Goal: Transaction & Acquisition: Purchase product/service

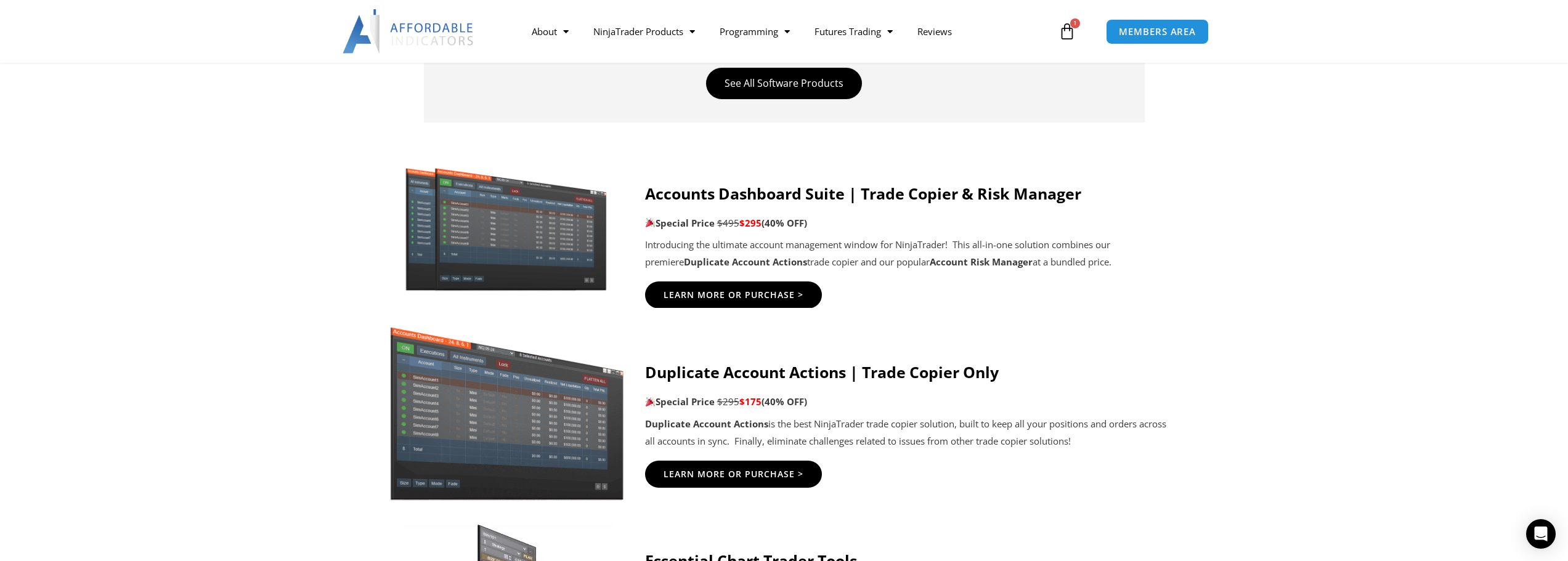
click at [487, 414] on img at bounding box center [507, 407] width 237 height 188
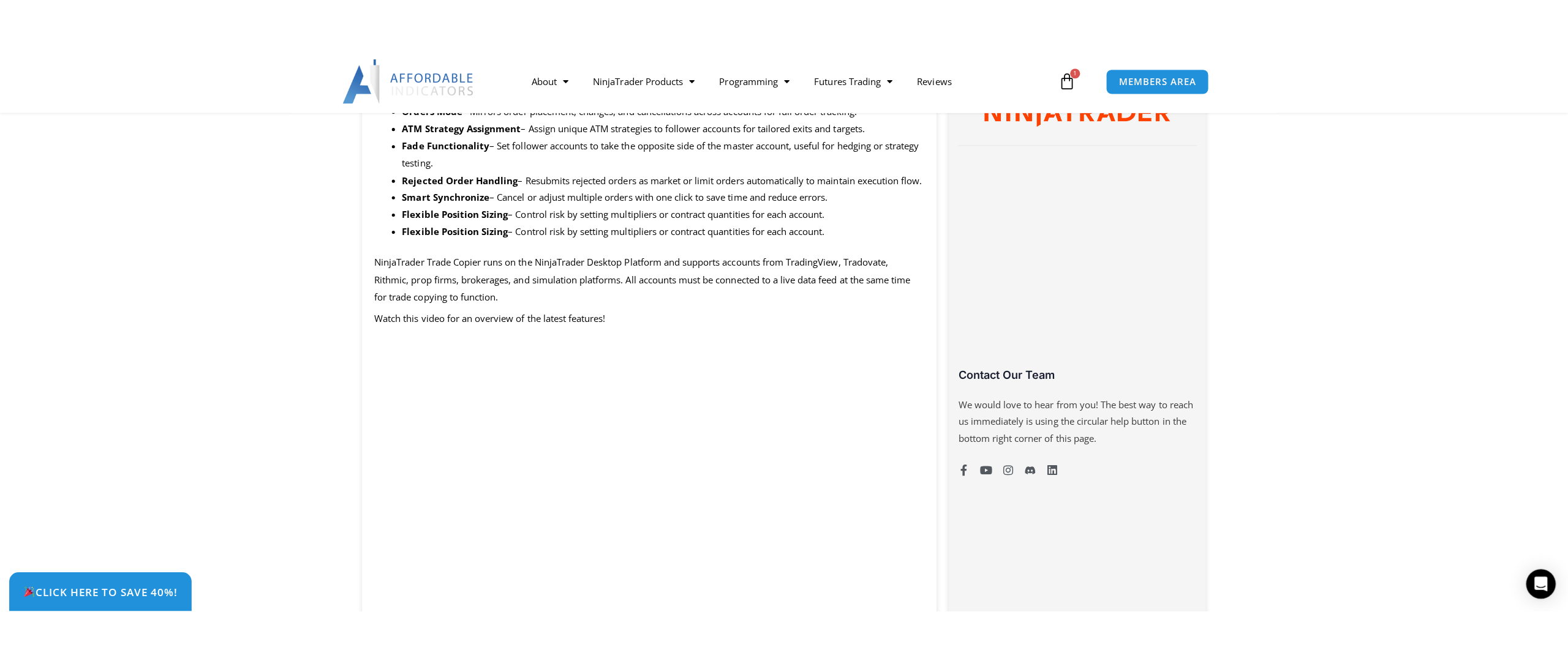
scroll to position [883, 0]
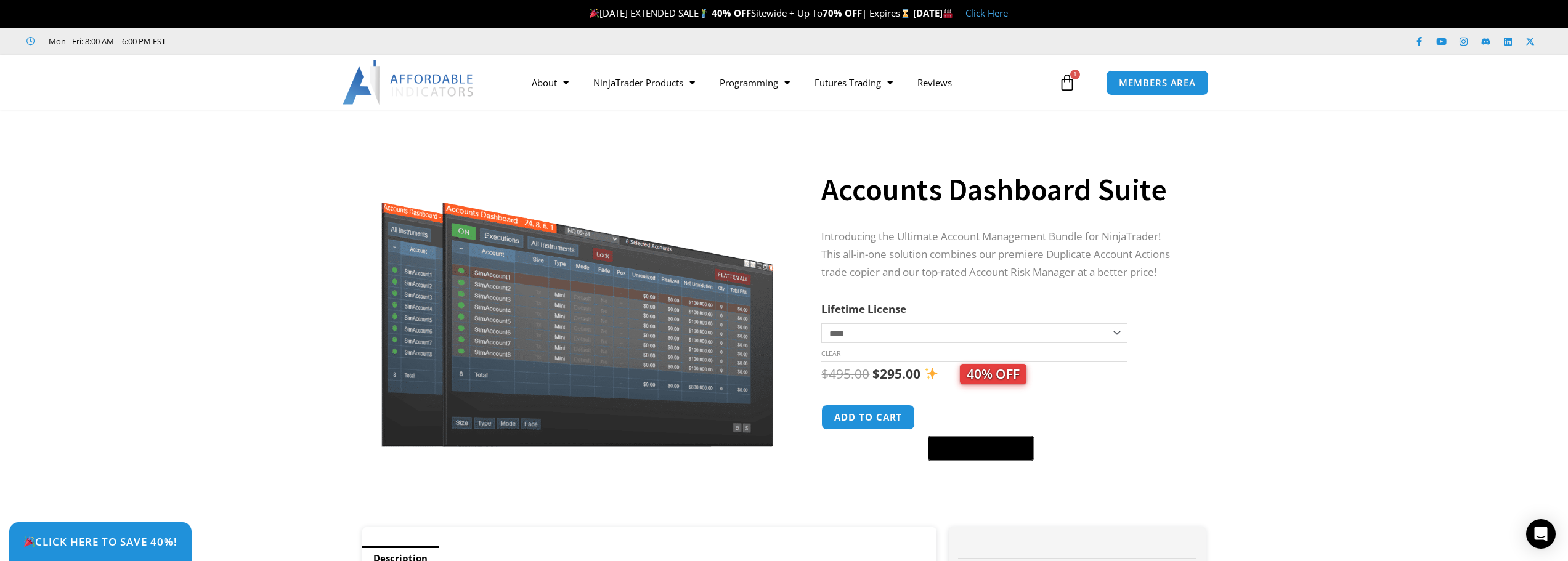
click at [1069, 90] on icon at bounding box center [1067, 82] width 18 height 18
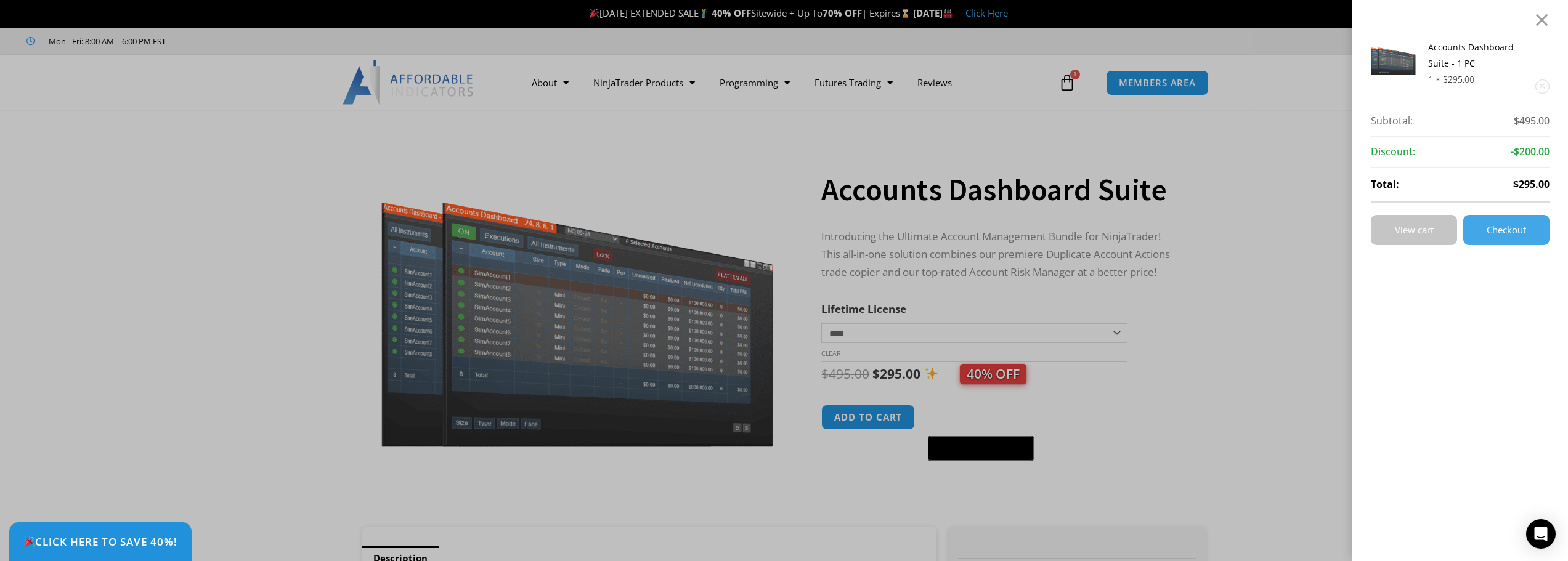
click at [1174, 229] on span "View cart" at bounding box center [1414, 230] width 39 height 9
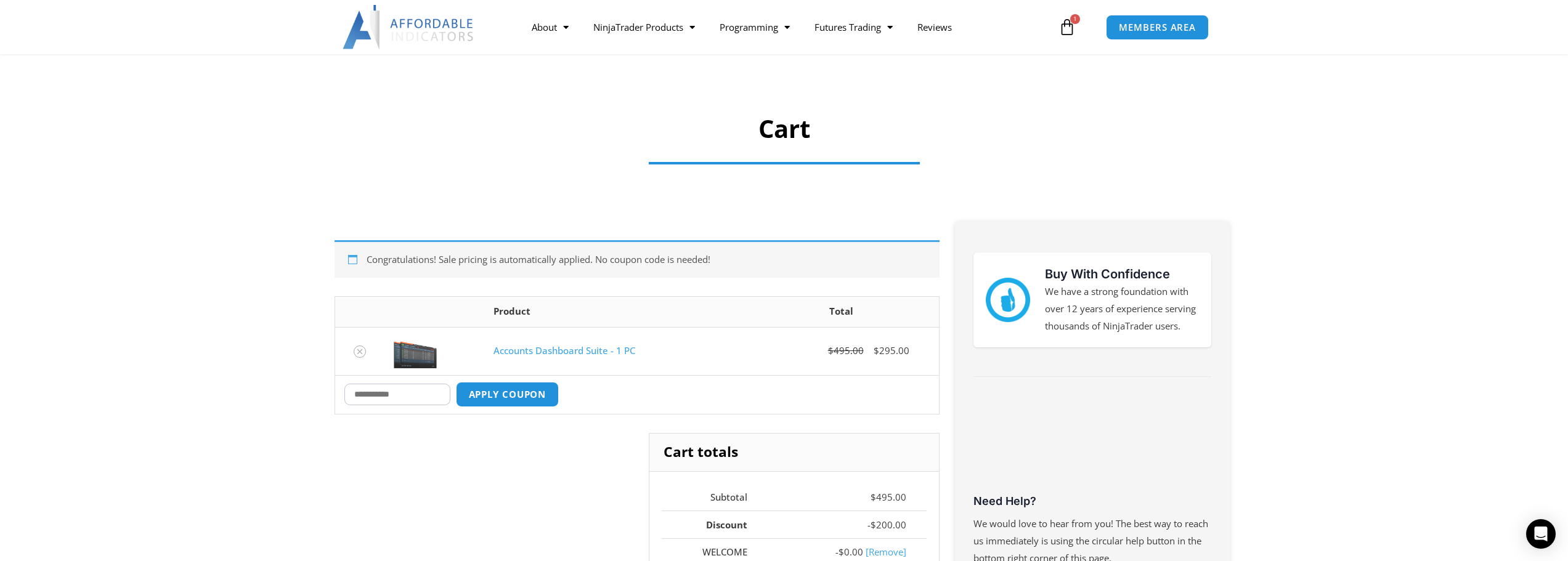
scroll to position [123, 0]
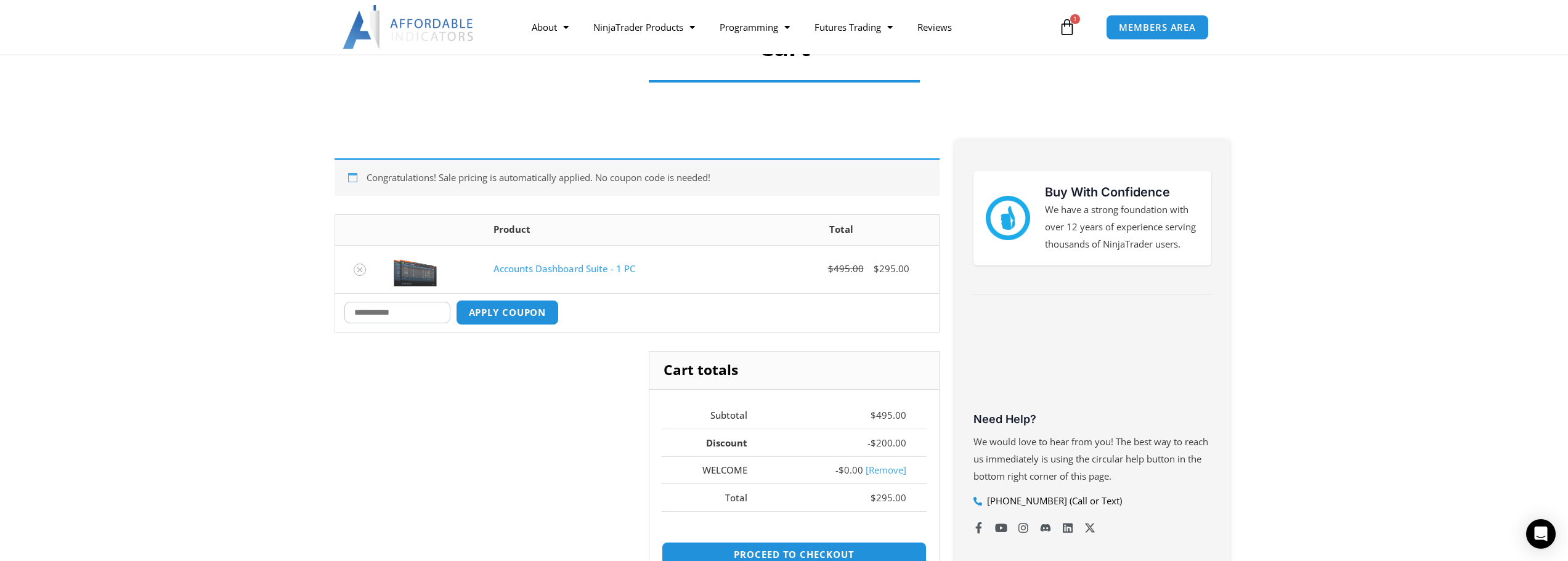
click at [385, 313] on input "Coupon:" at bounding box center [398, 313] width 106 height 22
paste input "*******"
type input "*******"
click at [549, 309] on button "Apply coupon" at bounding box center [507, 313] width 108 height 27
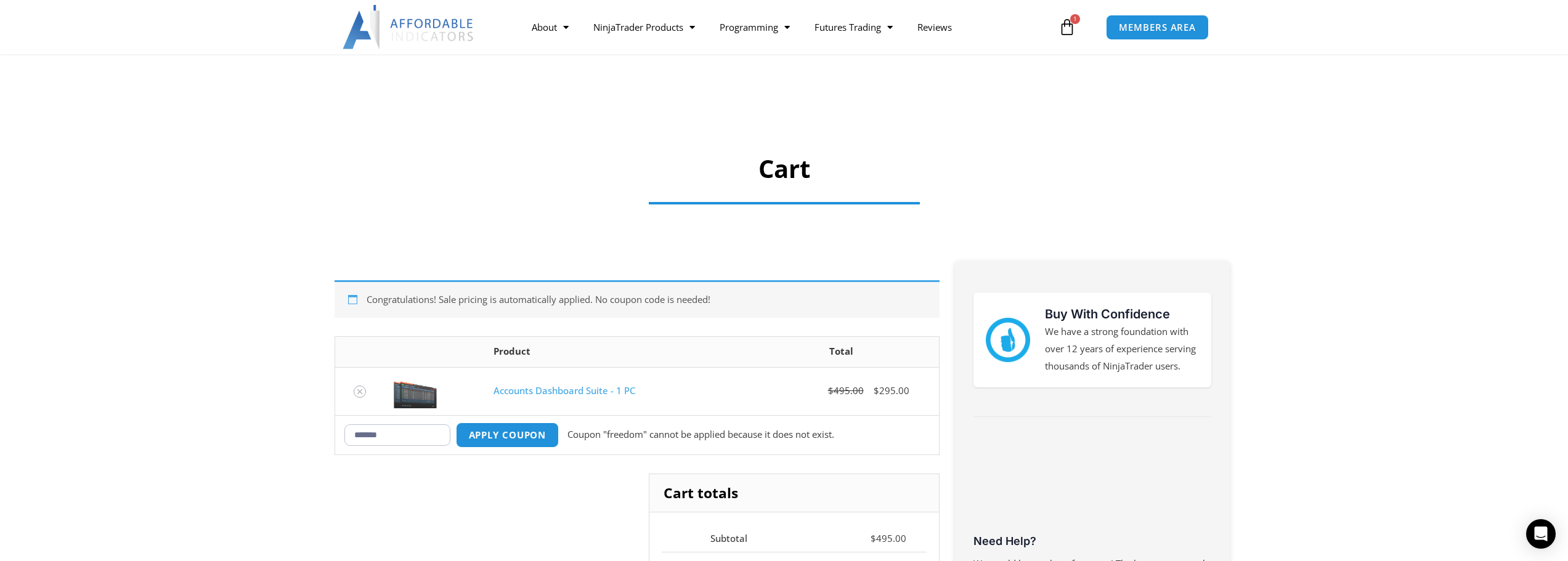
scroll to position [0, 0]
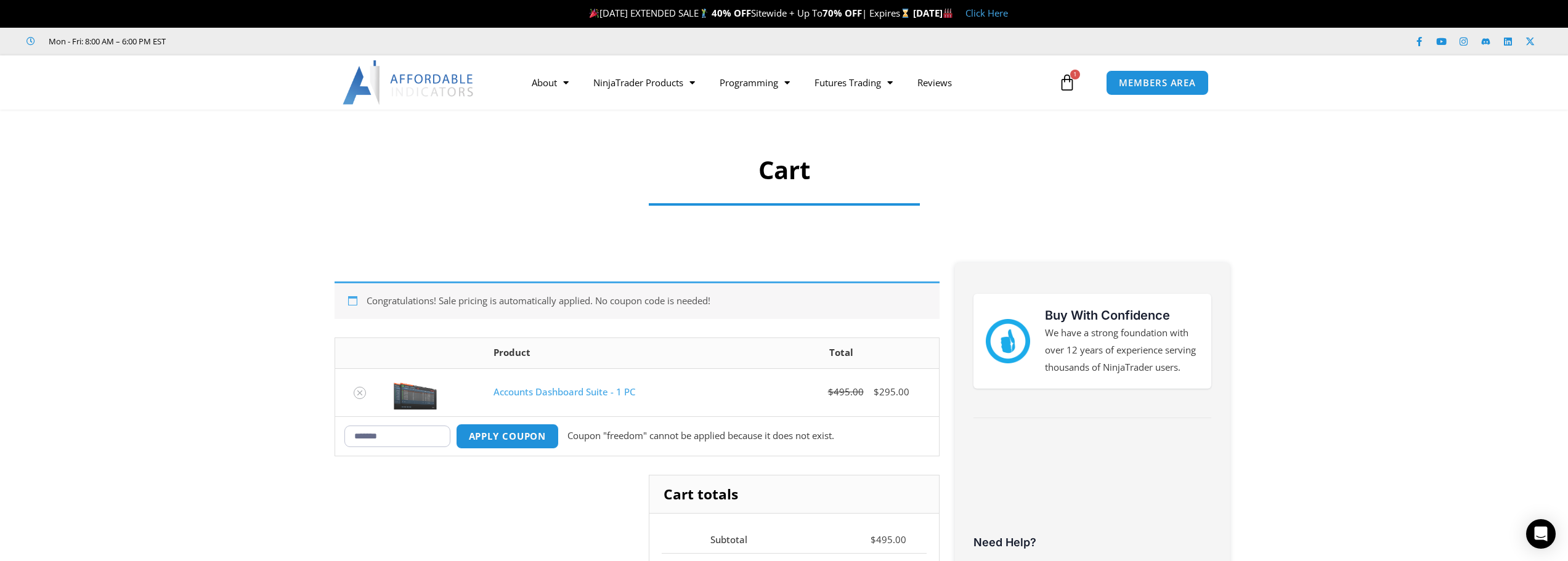
drag, startPoint x: 411, startPoint y: 439, endPoint x: 333, endPoint y: 425, distance: 79.2
click at [333, 425] on div "Congratulations! Sale pricing is automatically applied. No coupon code is neede…" at bounding box center [637, 533] width 617 height 541
paste input "***"
type input "**********"
click at [508, 439] on button "Apply coupon" at bounding box center [507, 436] width 108 height 27
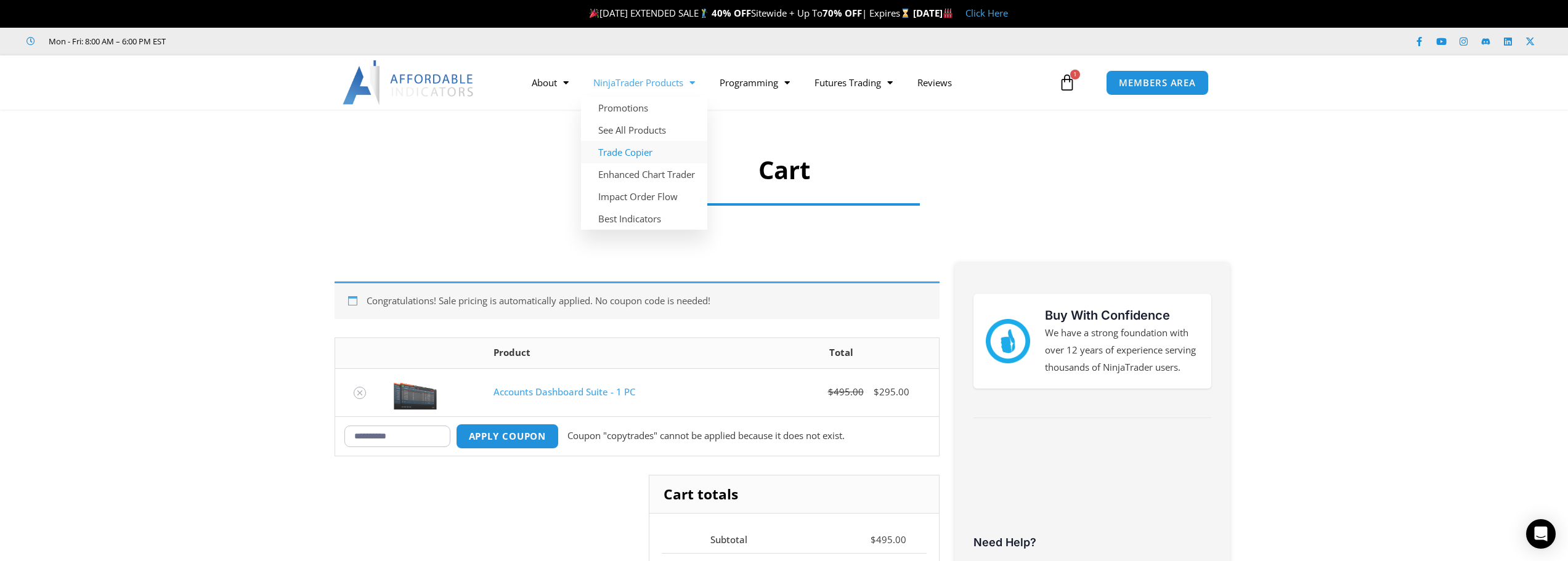
click at [618, 153] on link "Trade Copier" at bounding box center [644, 152] width 127 height 22
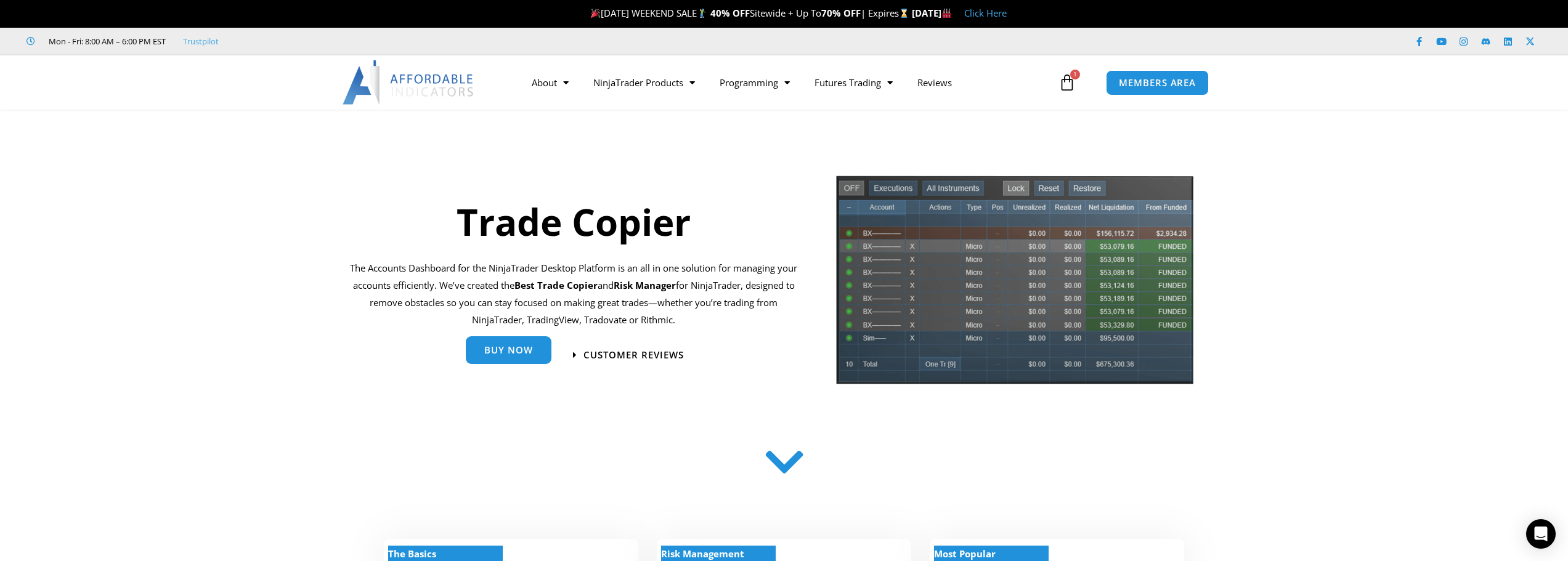
click at [500, 348] on span "Buy Now" at bounding box center [508, 350] width 49 height 9
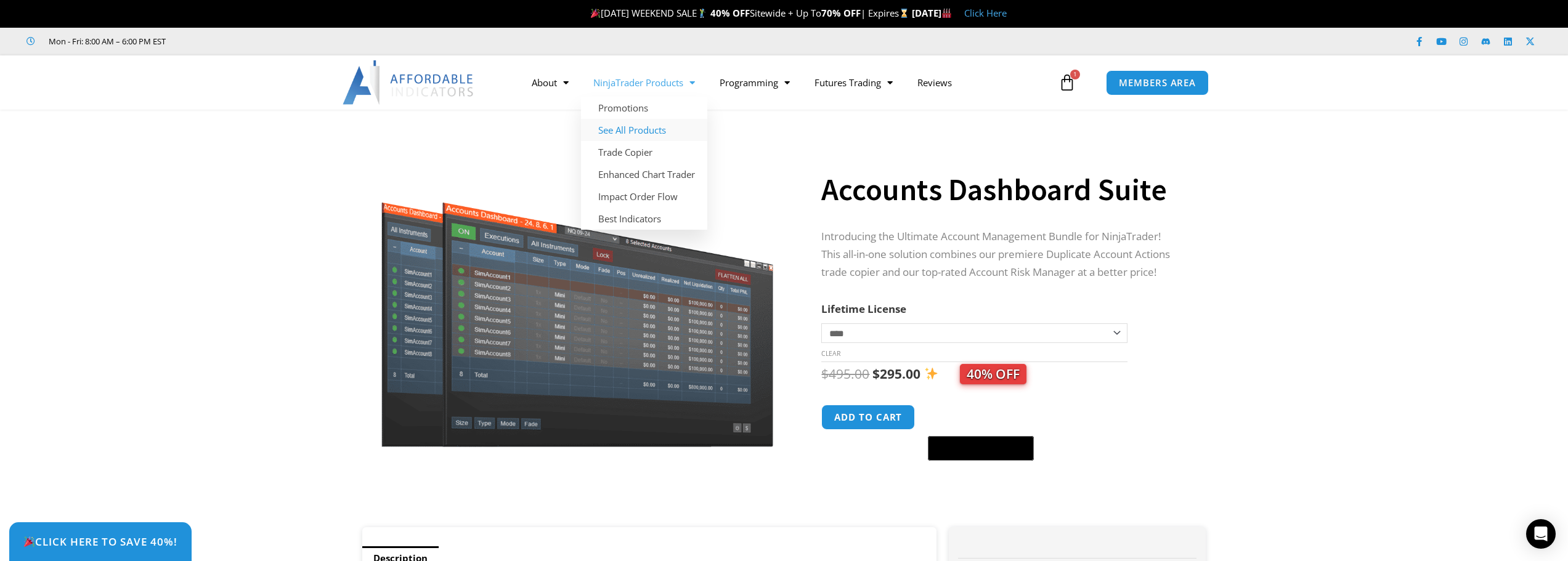
click at [637, 130] on link "See All Products" at bounding box center [644, 130] width 127 height 22
click at [675, 85] on link "NinjaTrader Products" at bounding box center [644, 83] width 127 height 29
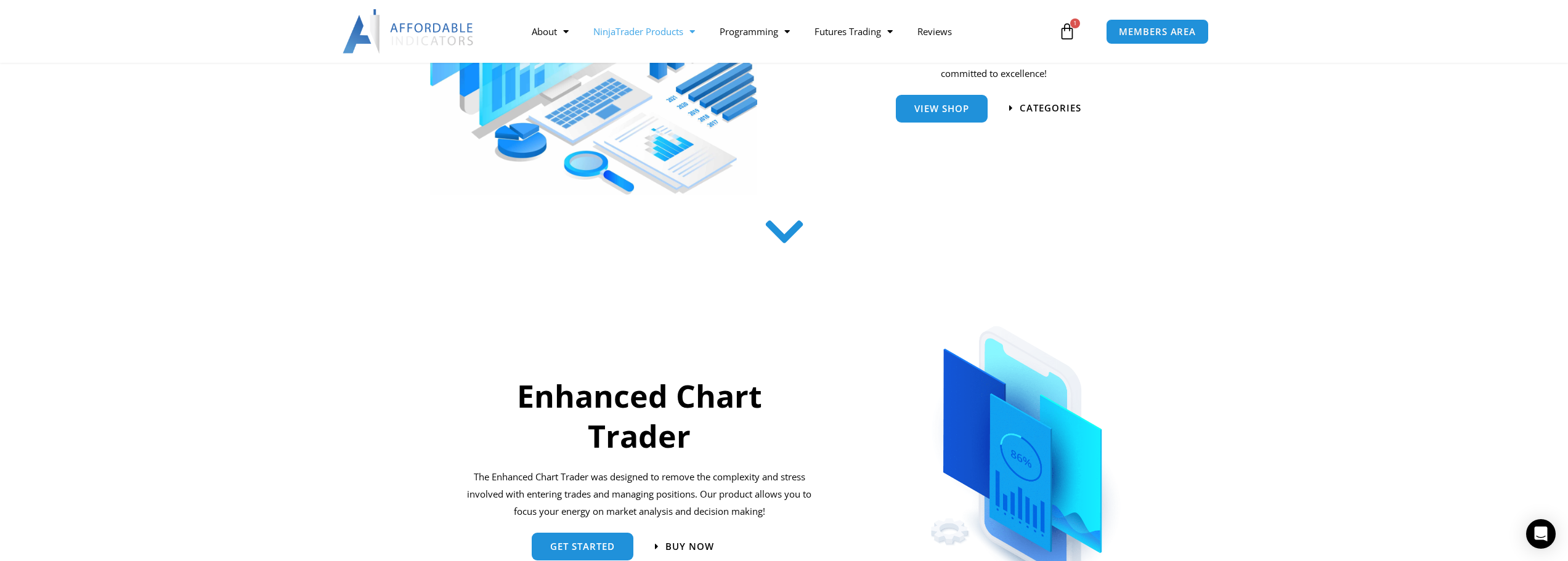
scroll to position [247, 0]
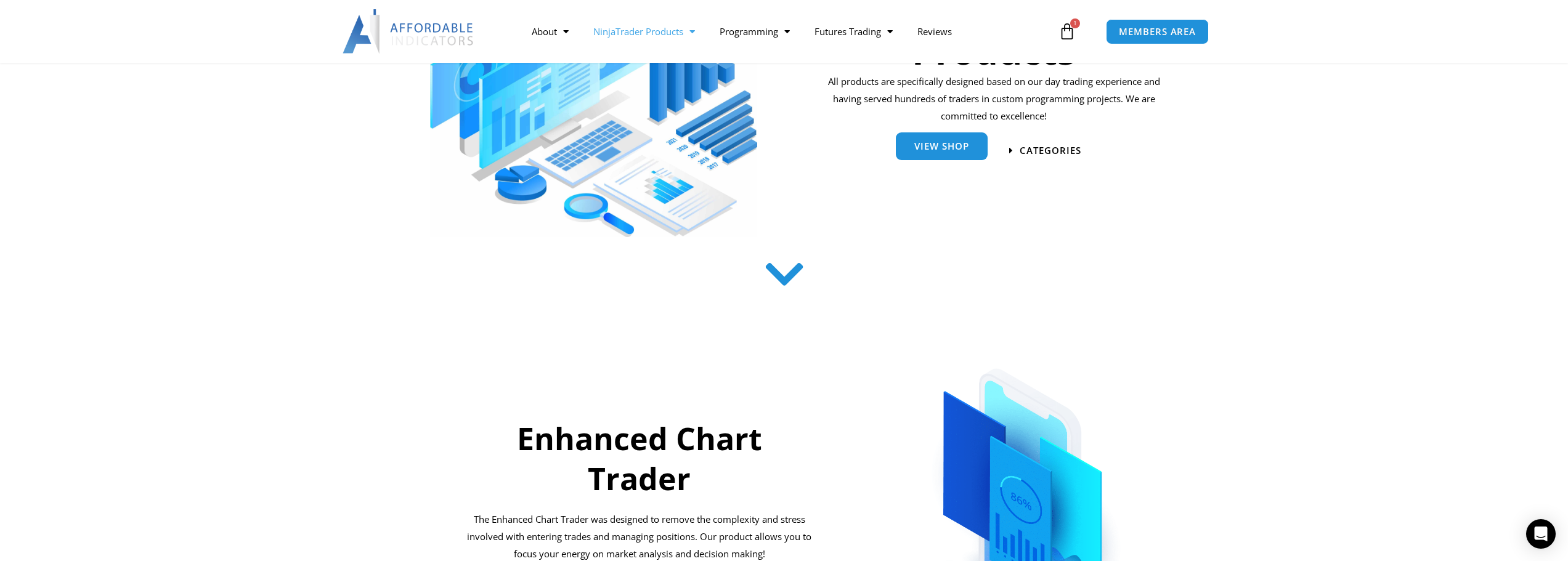
click at [945, 161] on div "View Shop" at bounding box center [941, 151] width 91 height 28
click at [956, 148] on span "View Shop" at bounding box center [941, 146] width 55 height 9
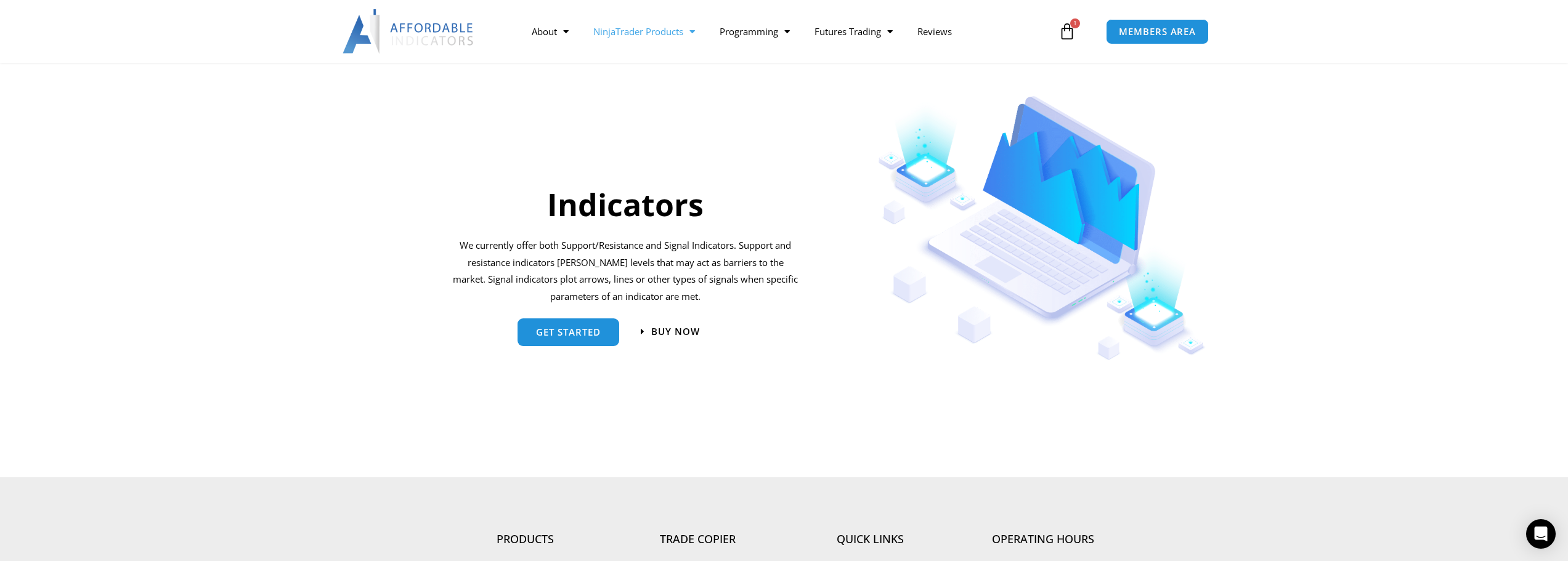
scroll to position [1232, 0]
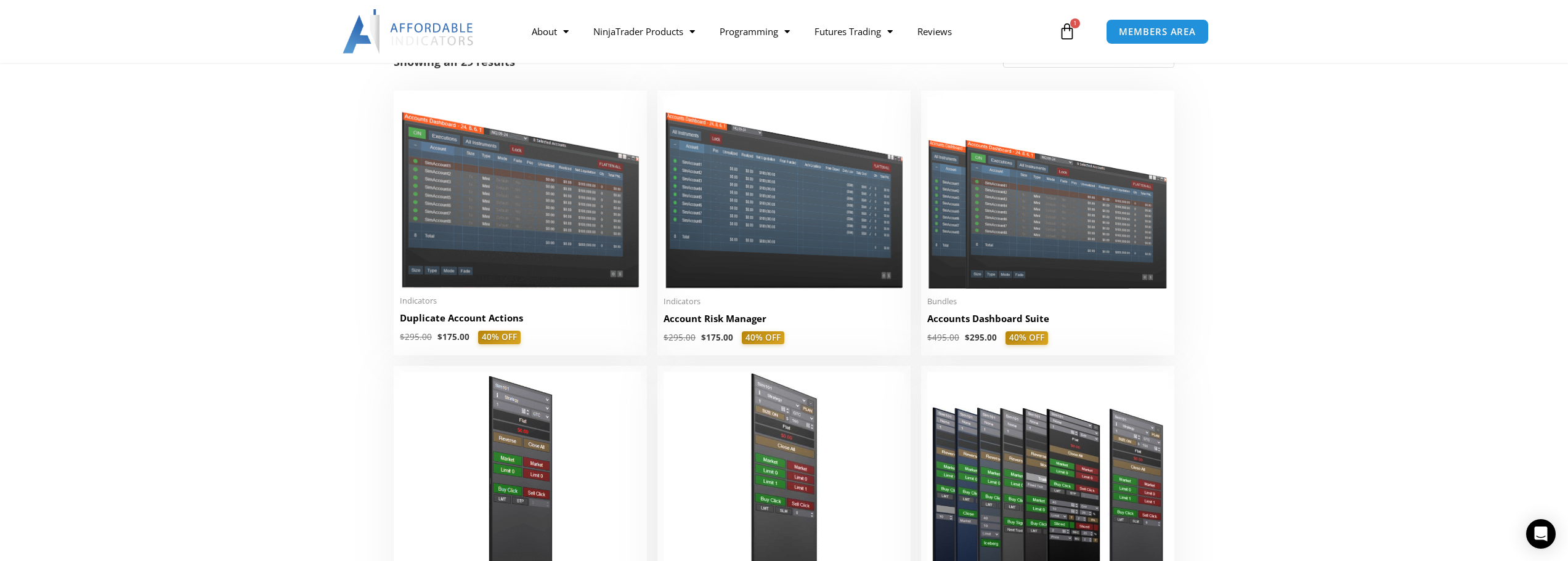
scroll to position [247, 0]
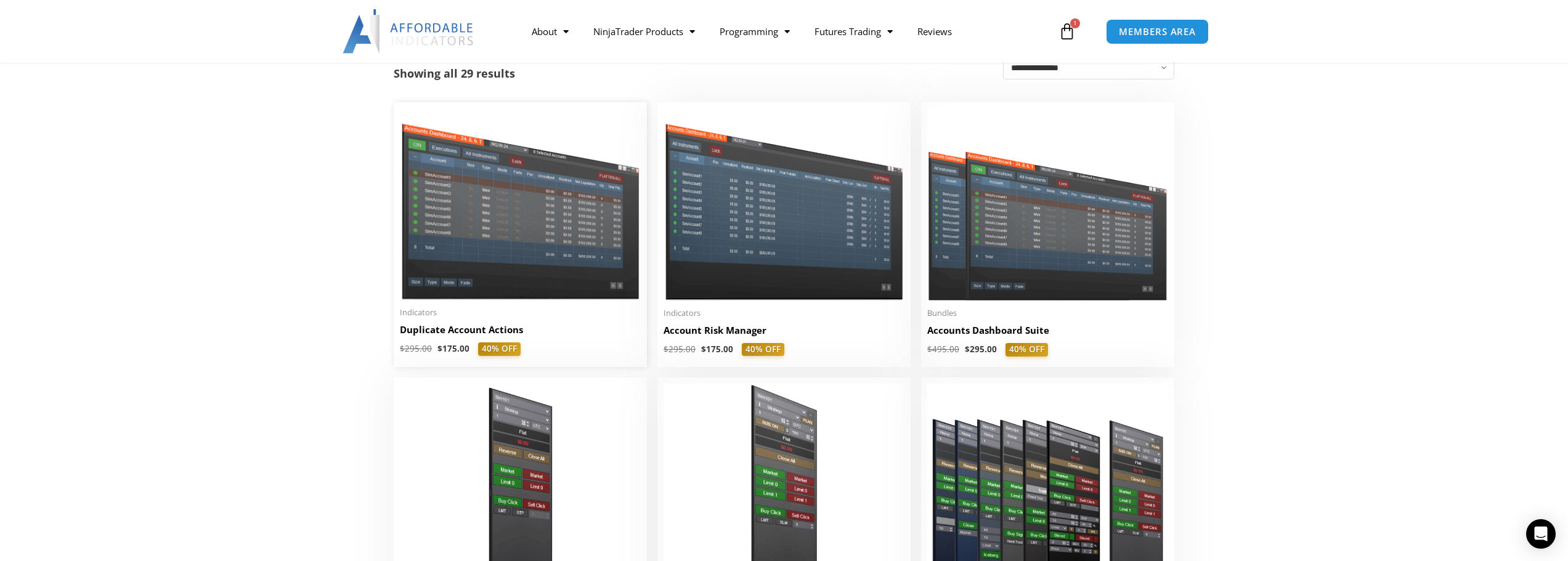
click at [570, 276] on img at bounding box center [520, 204] width 241 height 191
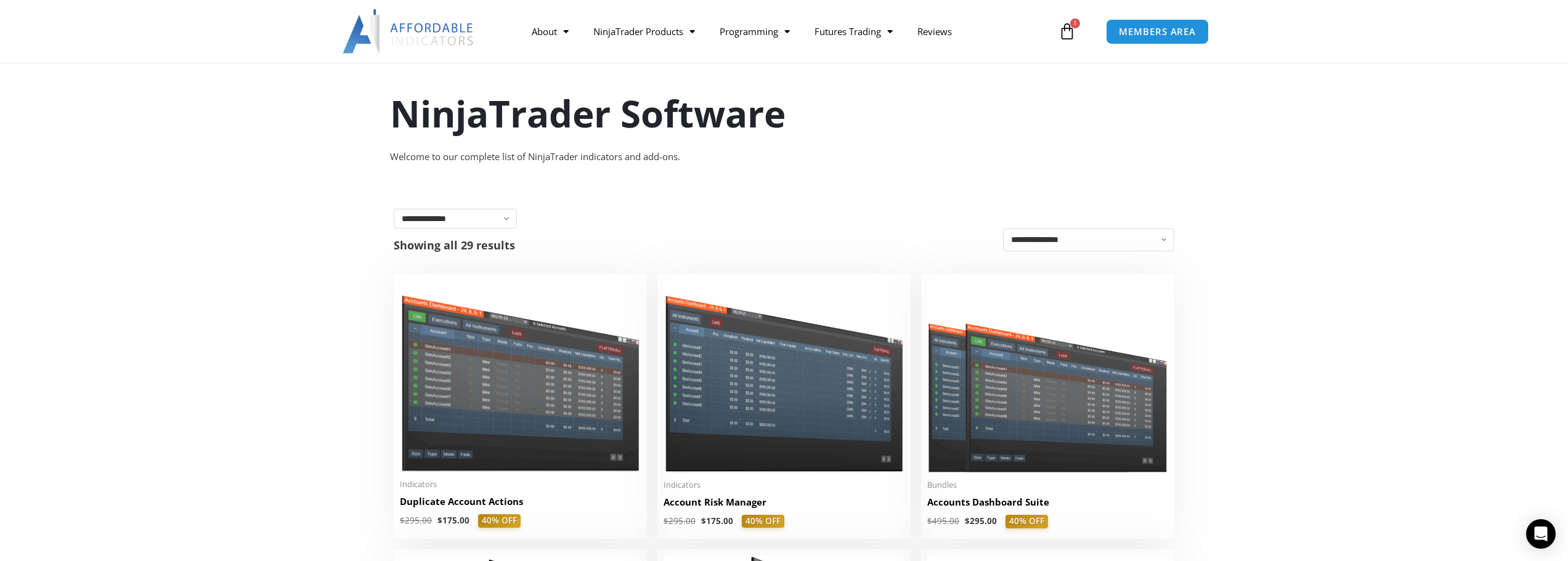
scroll to position [61, 0]
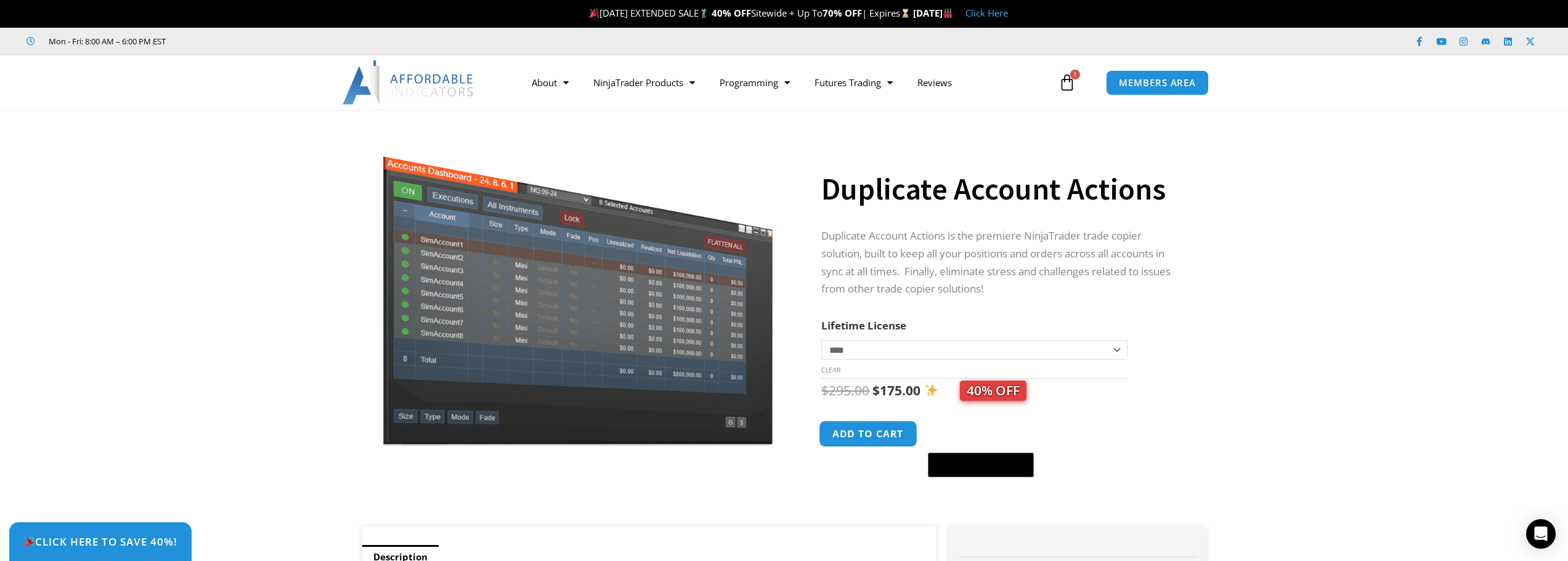
click at [861, 440] on button "Add to cart" at bounding box center [869, 434] width 99 height 27
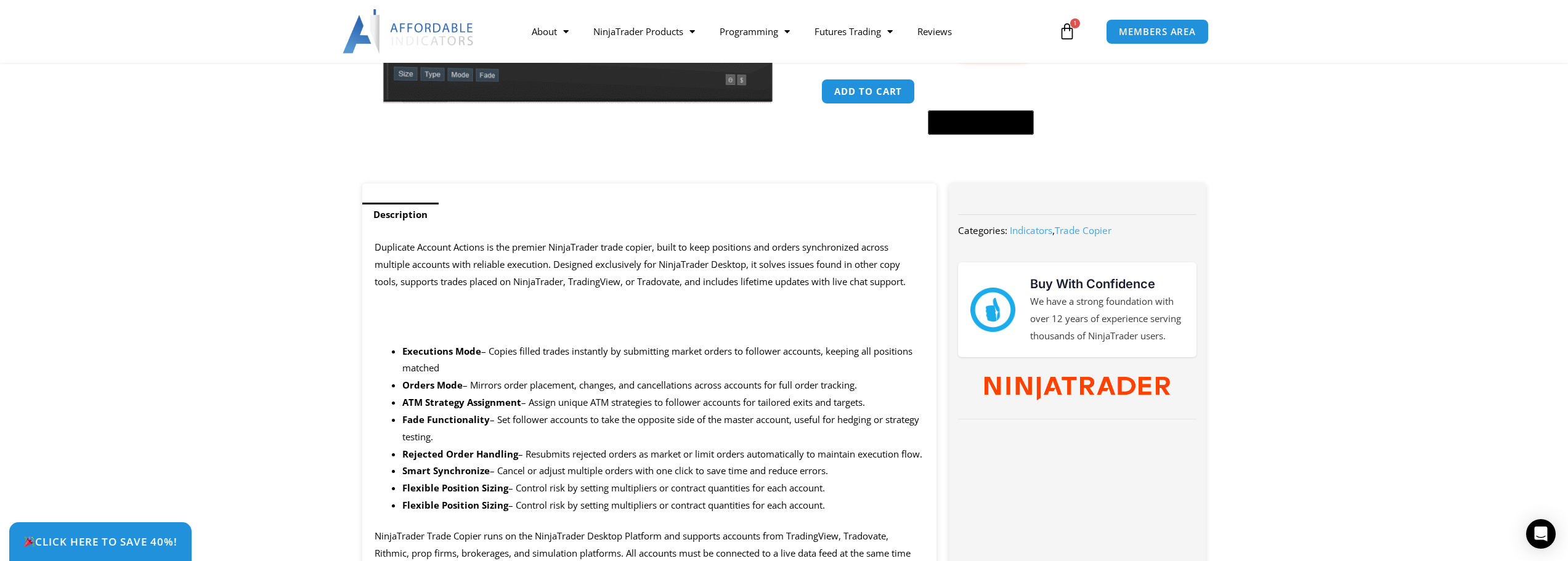
scroll to position [247, 0]
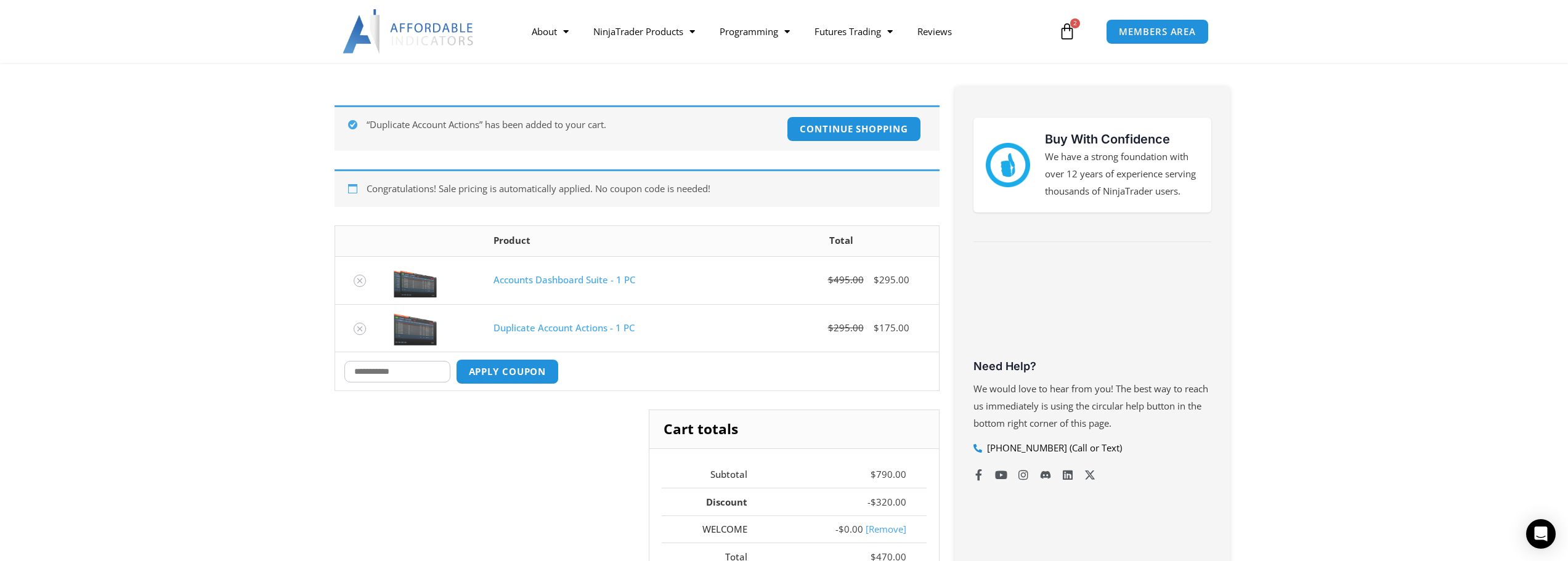
click at [414, 377] on input "Coupon:" at bounding box center [398, 371] width 106 height 22
paste input "**********"
type input "**********"
click at [518, 374] on button "Apply coupon" at bounding box center [507, 371] width 108 height 27
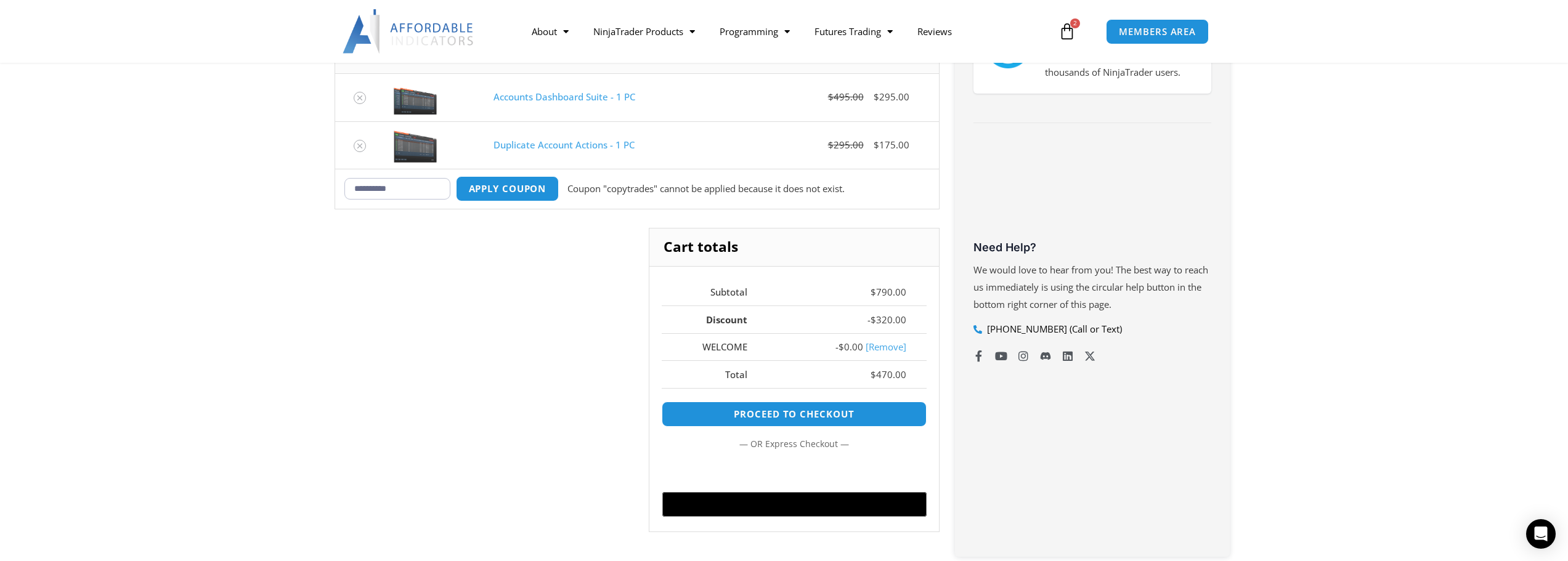
scroll to position [299, 0]
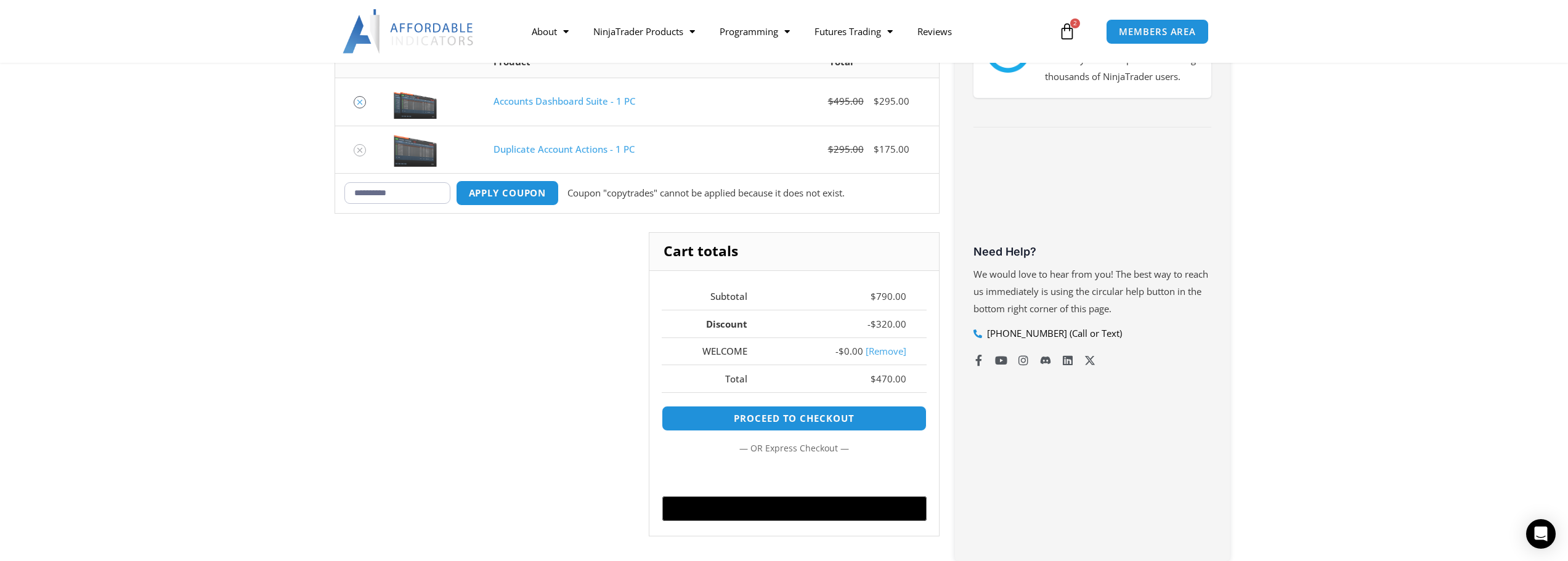
click at [361, 101] on icon "Remove Accounts Dashboard Suite - 1 PC from cart" at bounding box center [360, 102] width 8 height 8
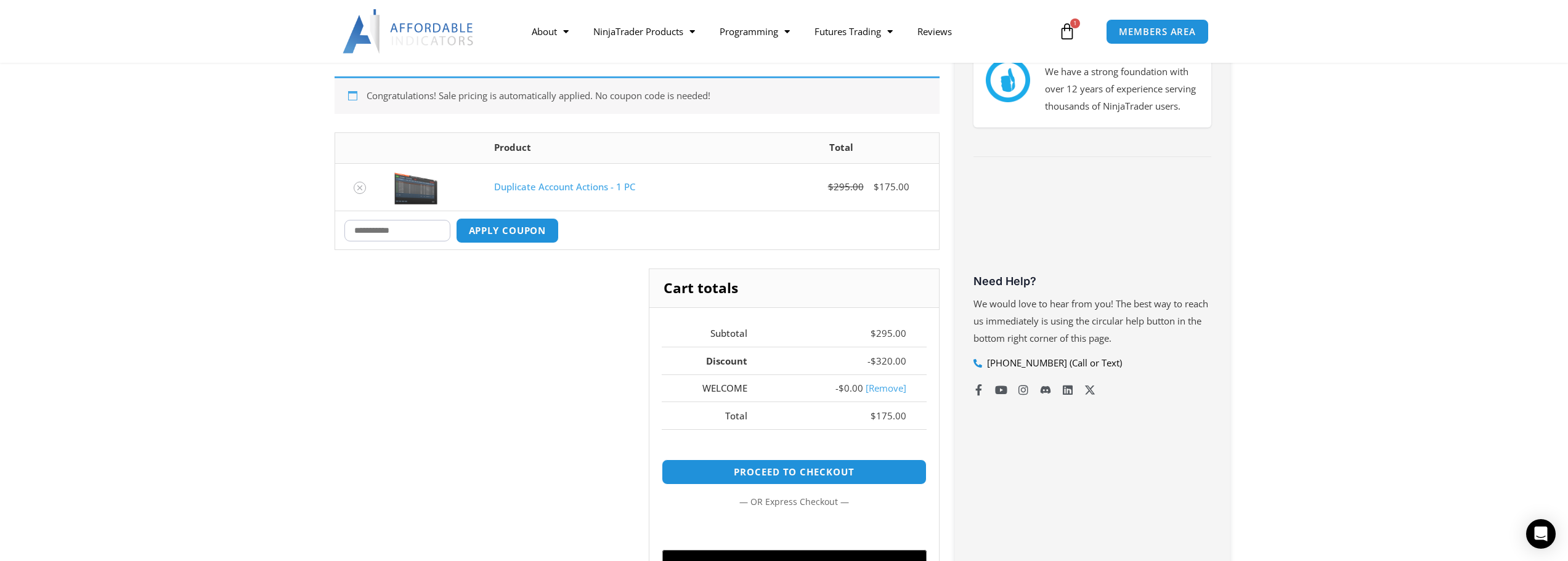
scroll to position [229, 0]
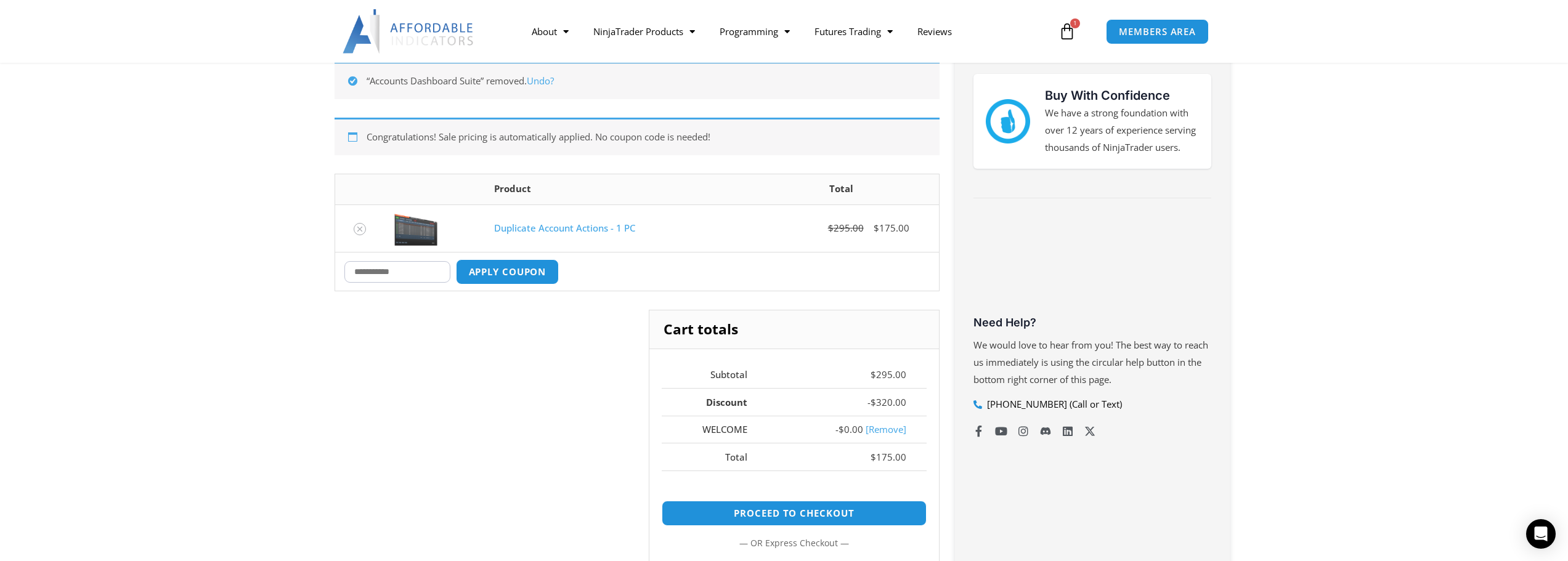
click at [416, 273] on input "Coupon:" at bounding box center [398, 272] width 106 height 22
click at [400, 273] on input "Coupon:" at bounding box center [398, 272] width 106 height 22
type input "*******"
click at [516, 271] on button "Apply coupon" at bounding box center [507, 272] width 108 height 27
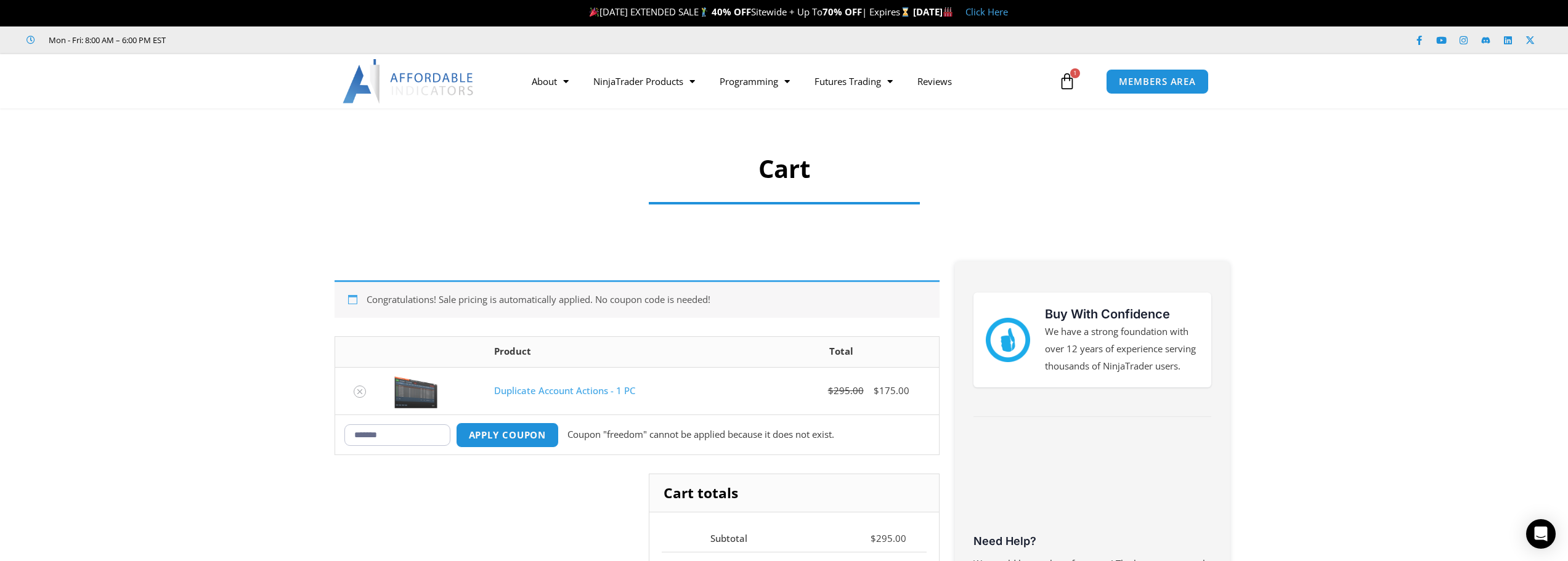
scroll to position [0, 0]
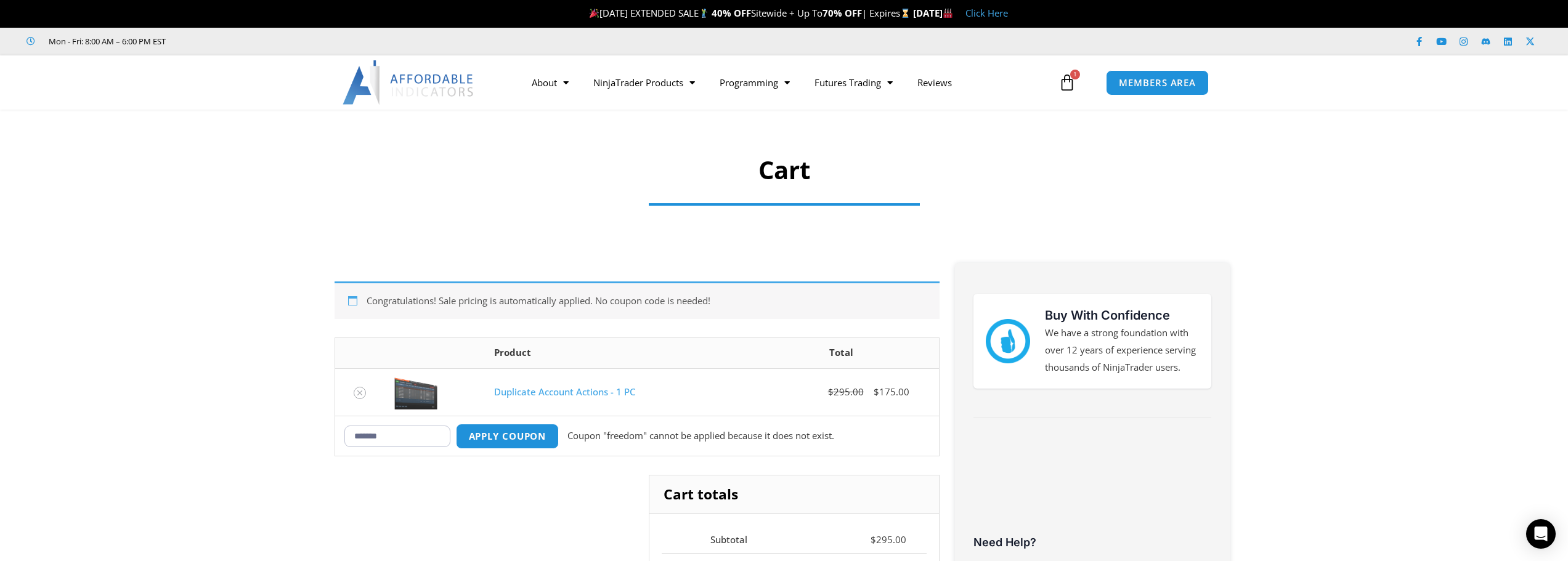
click at [1008, 15] on link "Click Here" at bounding box center [987, 13] width 43 height 13
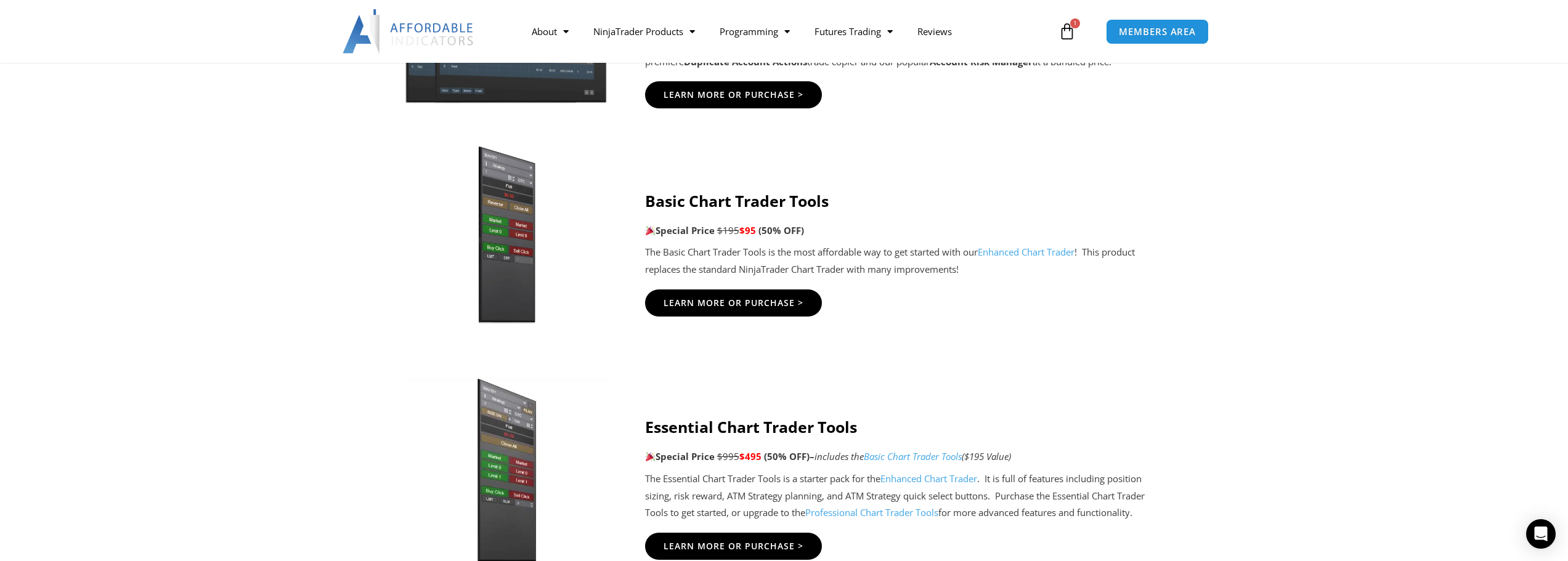
scroll to position [493, 0]
